Goal: Task Accomplishment & Management: Manage account settings

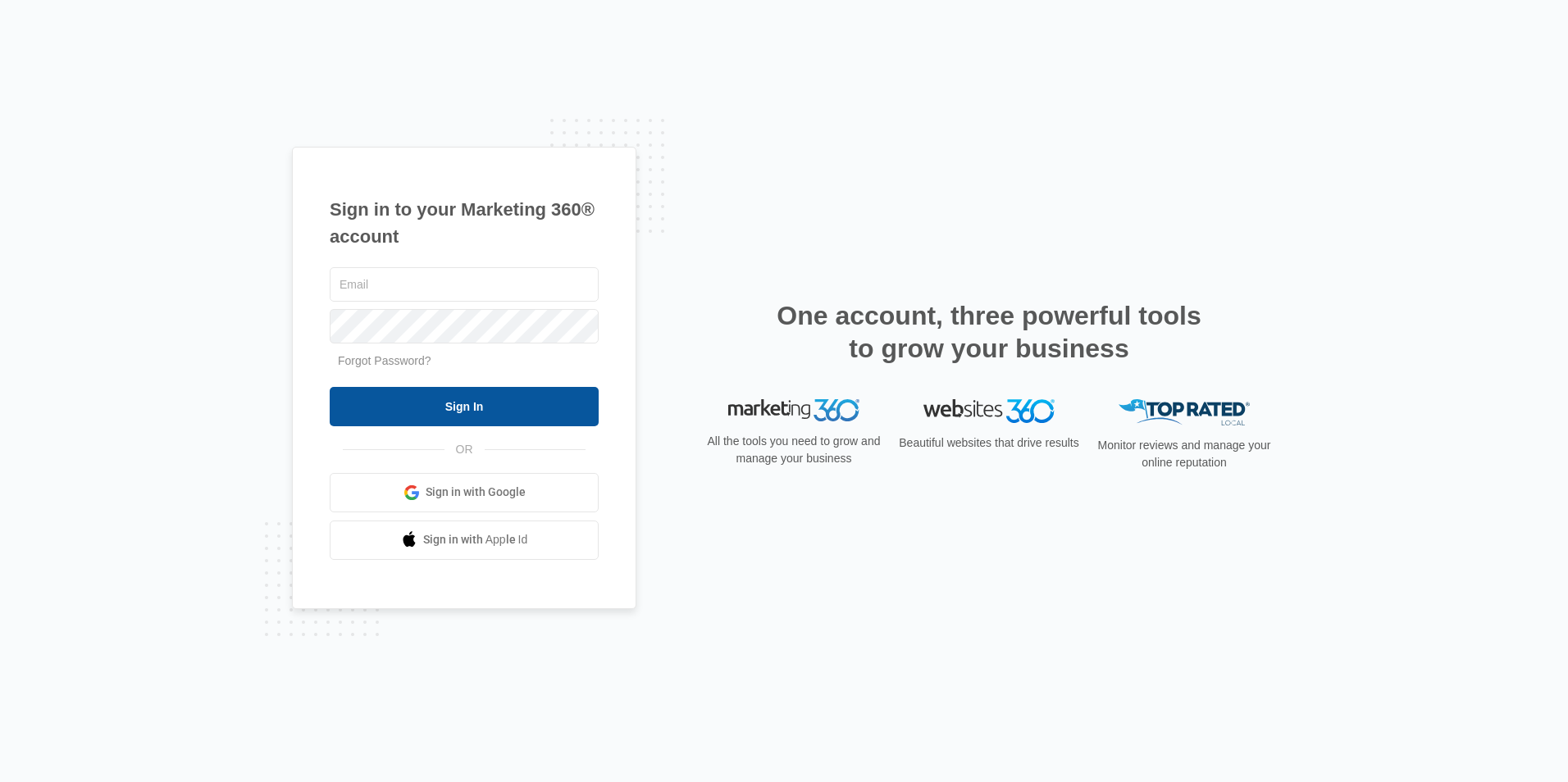
type input "[EMAIL_ADDRESS][DOMAIN_NAME]"
click at [409, 400] on input "Sign In" at bounding box center [464, 407] width 269 height 39
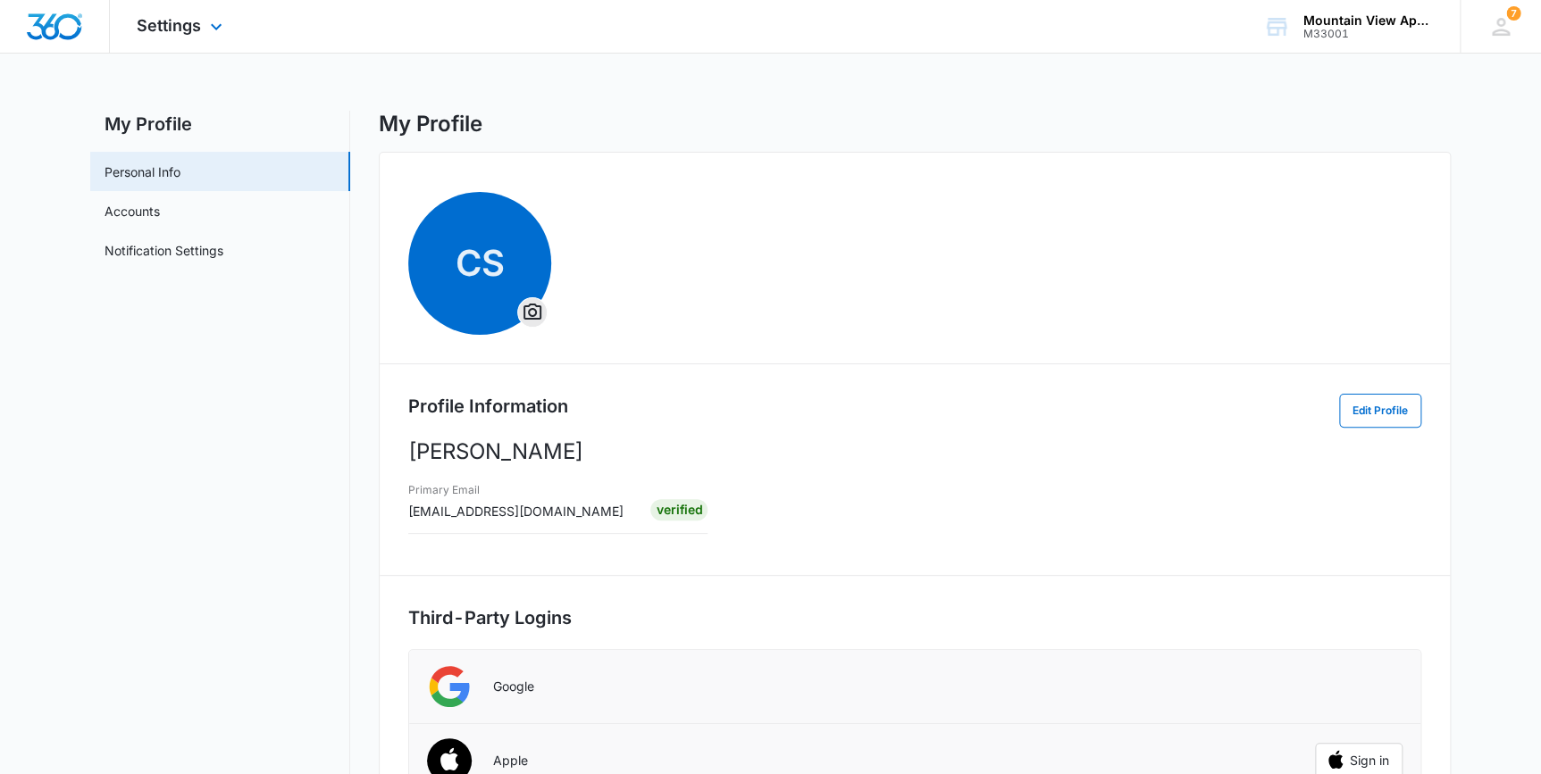
click at [184, 14] on div "Settings Apps Reputation Websites Forms CRM Email Social Content Ads Intelligen…" at bounding box center [182, 26] width 144 height 53
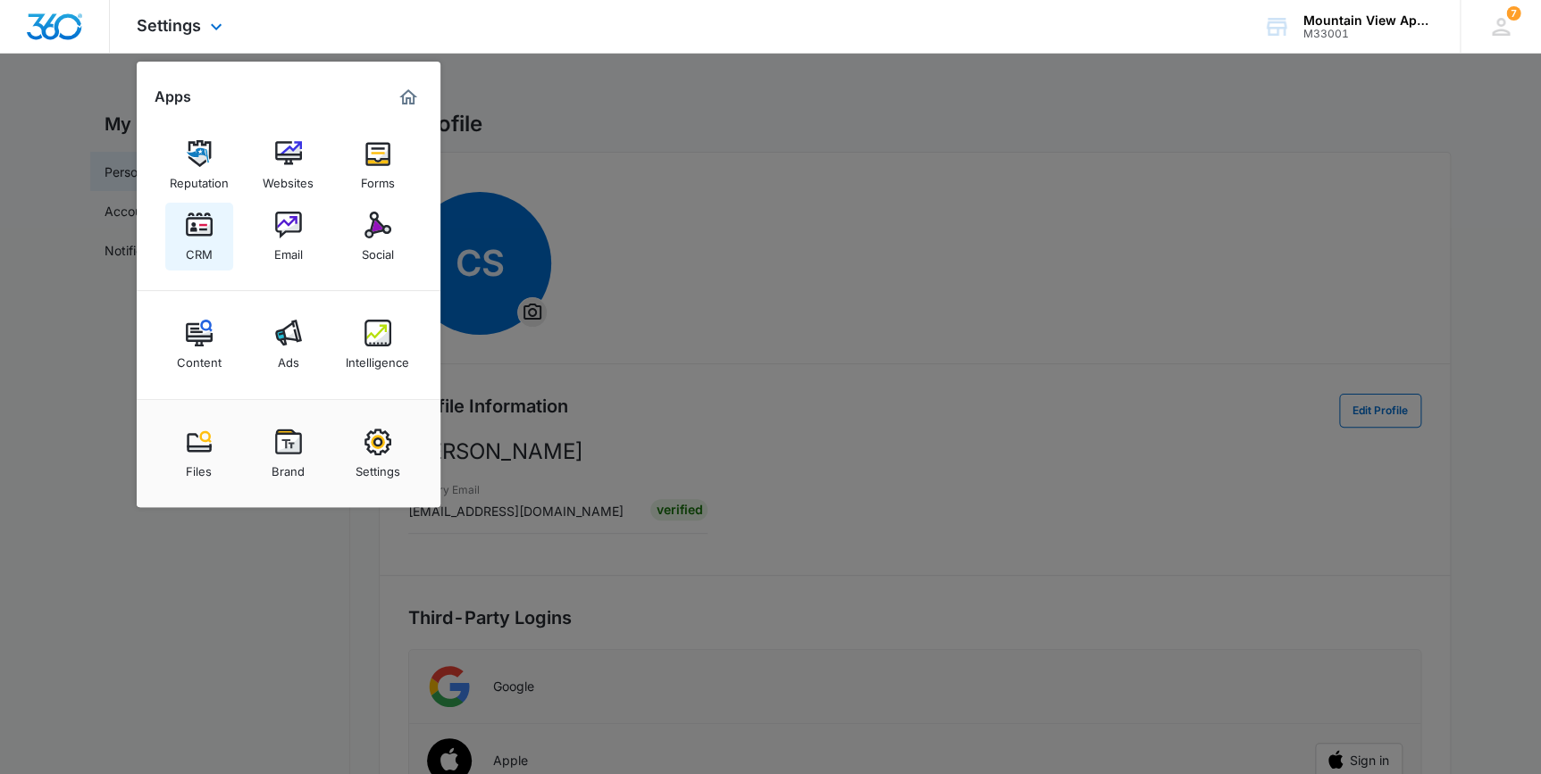
click at [200, 240] on div "CRM" at bounding box center [199, 249] width 27 height 23
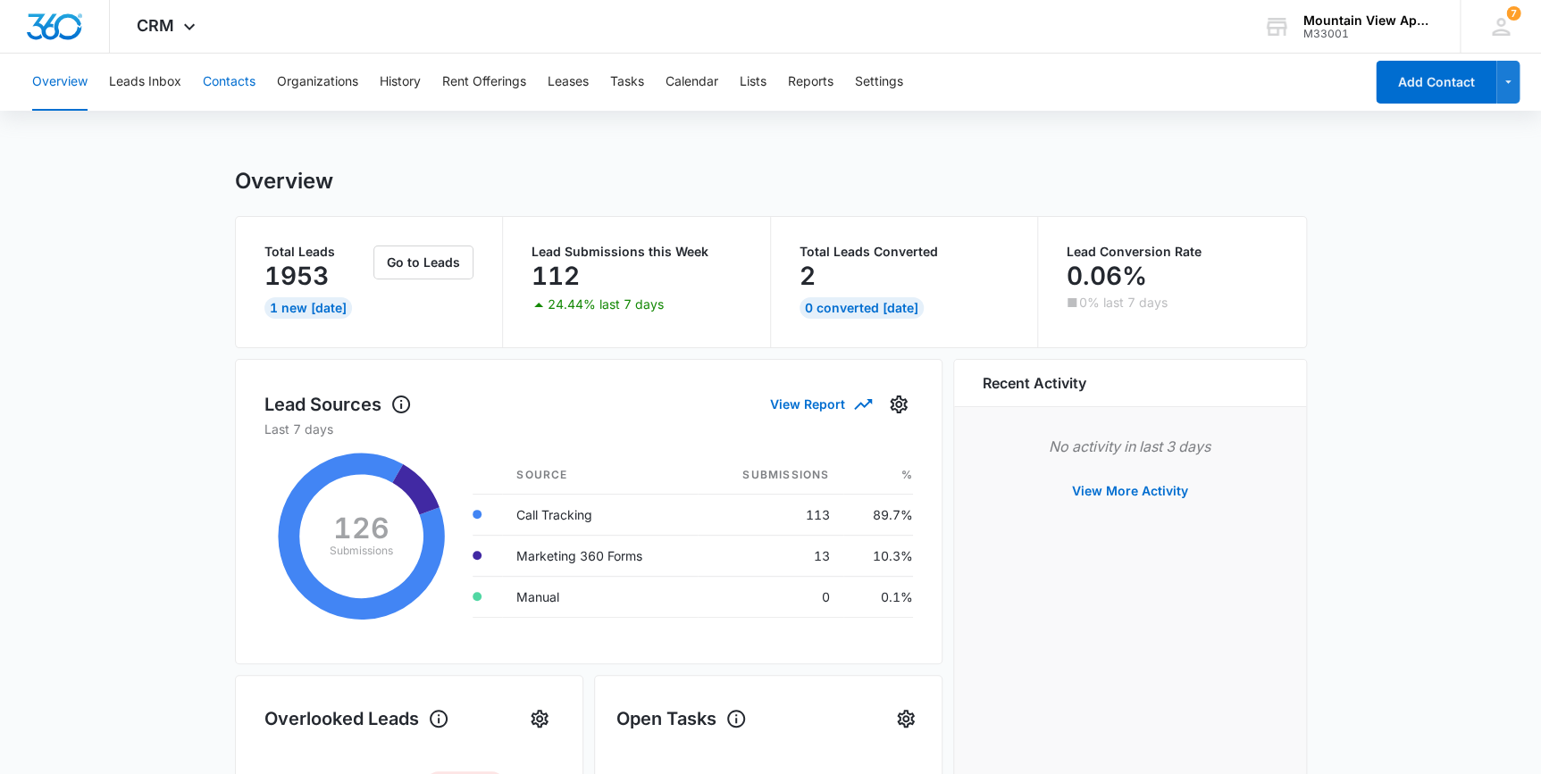
click at [214, 75] on button "Contacts" at bounding box center [229, 82] width 53 height 57
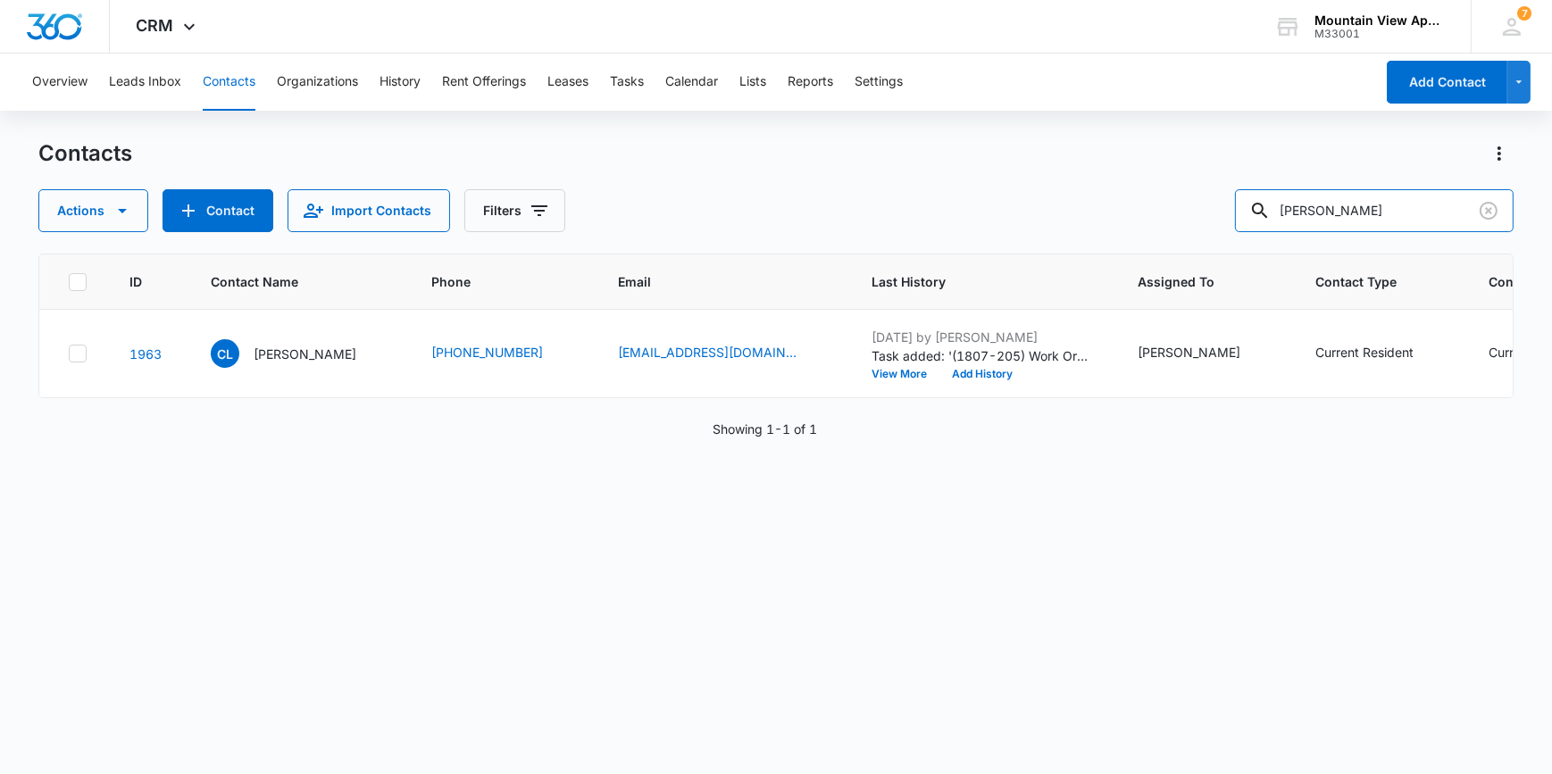
drag, startPoint x: 1355, startPoint y: 206, endPoint x: 1178, endPoint y: 198, distance: 177.0
click at [1188, 215] on div "Actions Contact Import Contacts Filters [PERSON_NAME]" at bounding box center [775, 210] width 1474 height 43
type input "[PERSON_NAME]"
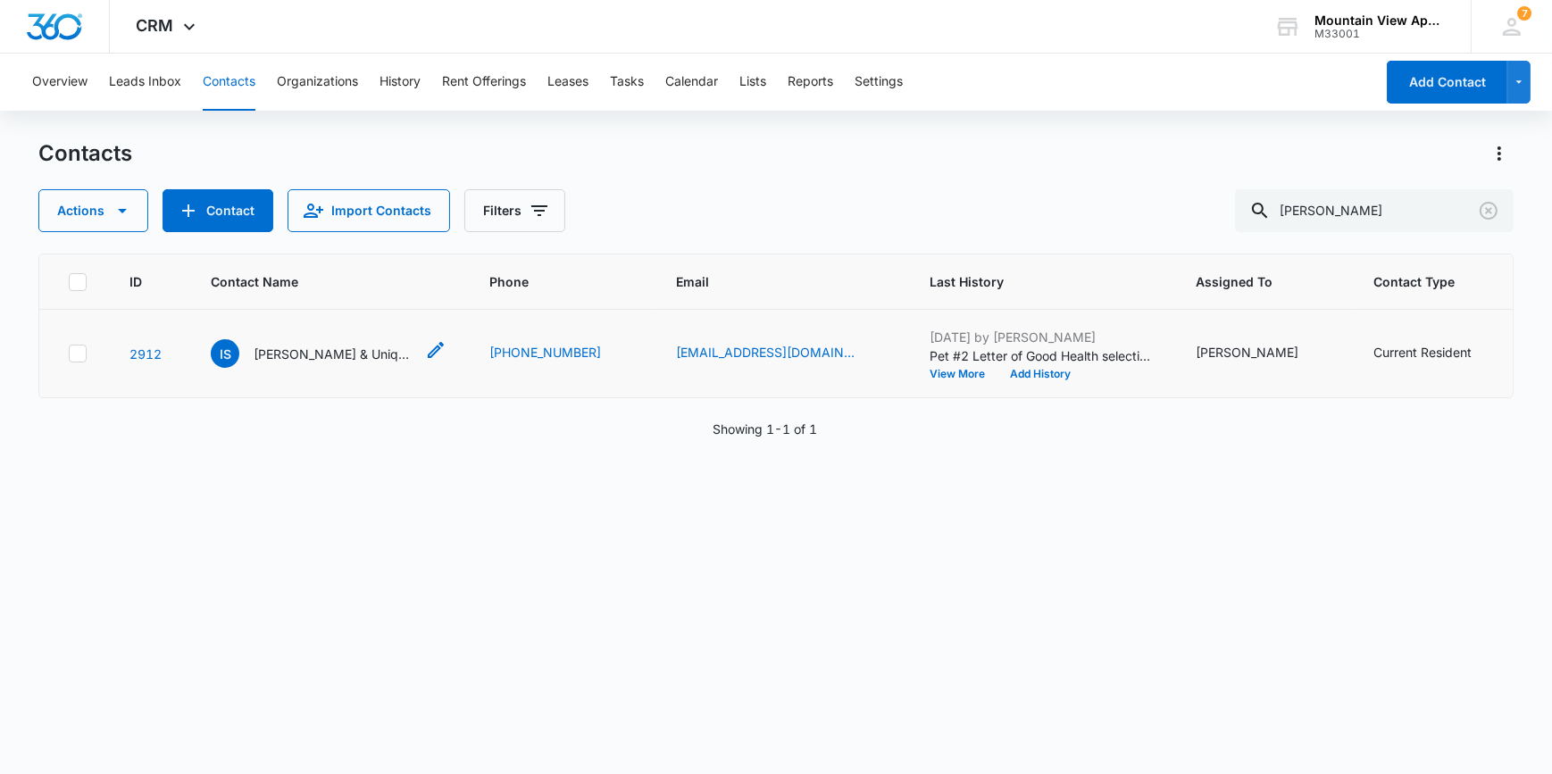
click at [263, 355] on p "[PERSON_NAME] & Unique [PERSON_NAME]" at bounding box center [334, 354] width 161 height 19
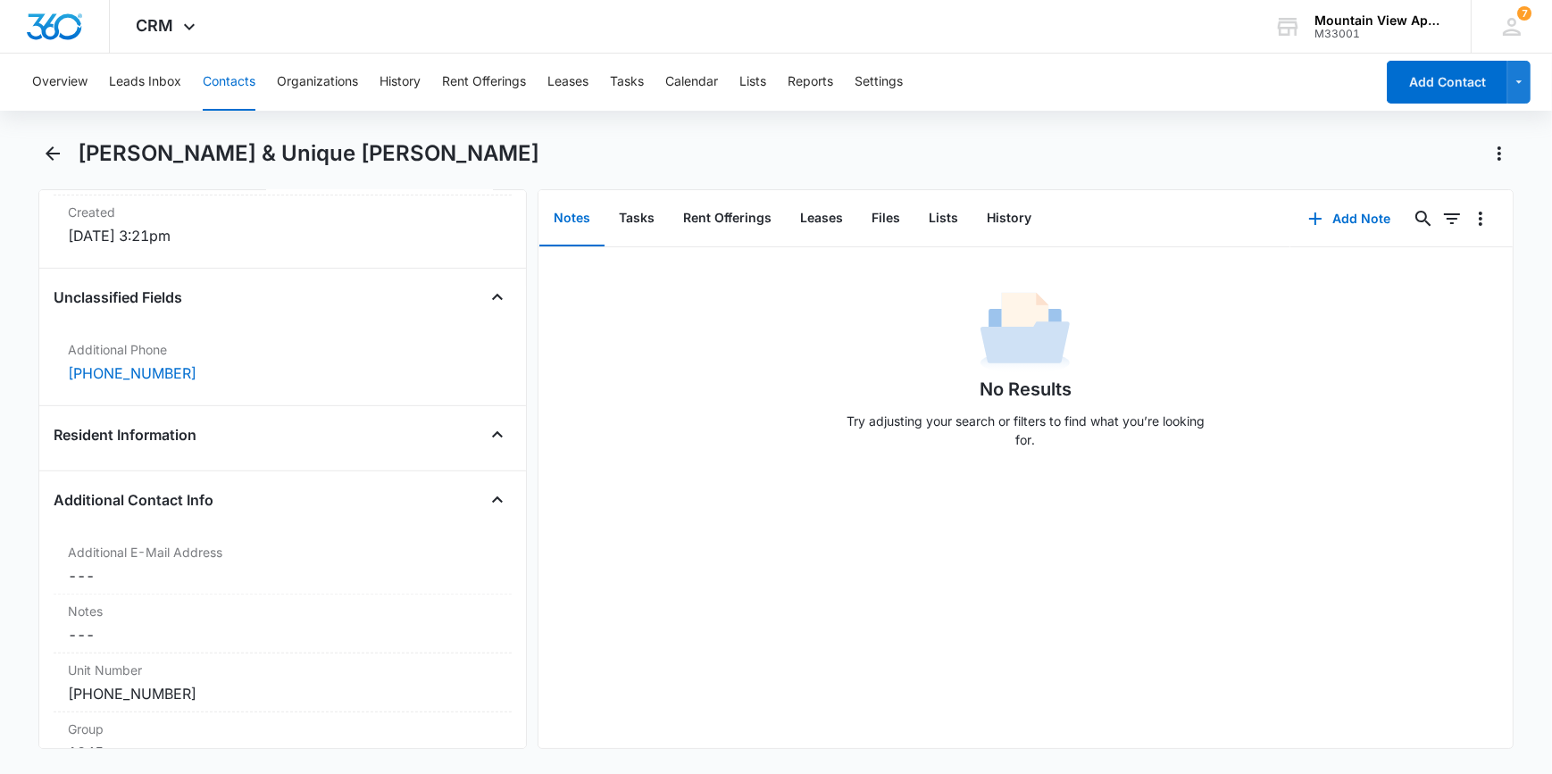
scroll to position [1299, 0]
